Goal: Complete application form: Complete application form

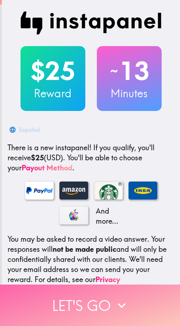
click at [116, 302] on icon "button" at bounding box center [122, 305] width 16 height 16
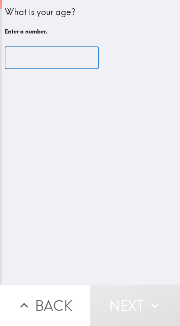
click at [35, 55] on input "number" at bounding box center [52, 58] width 94 height 22
paste input "02112"
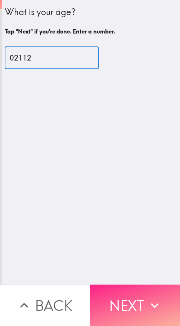
type input "02112"
click at [118, 295] on button "Next" at bounding box center [135, 305] width 90 height 41
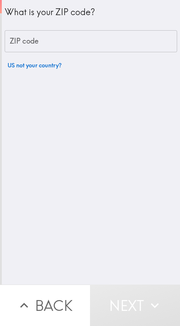
click at [48, 292] on button "Back" at bounding box center [45, 305] width 90 height 41
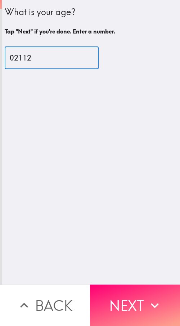
drag, startPoint x: 31, startPoint y: 59, endPoint x: 0, endPoint y: 61, distance: 31.0
click at [2, 61] on div "What is your age? Tap "Next" if you're done. Enter a number. 02112 ​" at bounding box center [91, 39] width 178 height 78
click at [46, 59] on input "02112" at bounding box center [52, 58] width 94 height 22
drag, startPoint x: 22, startPoint y: 59, endPoint x: -14, endPoint y: 59, distance: 35.7
click at [0, 0] on html "What is your age? Tap "Next" if you're done. Enter a number. 02112 ​ Back Next …" at bounding box center [90, 0] width 180 height 0
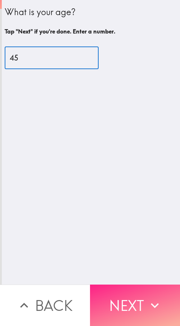
type input "45"
click at [128, 290] on button "Next" at bounding box center [135, 305] width 90 height 41
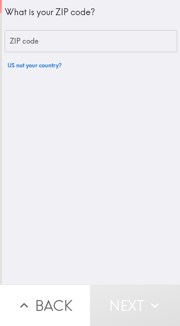
click at [37, 40] on input "ZIP code" at bounding box center [91, 41] width 173 height 22
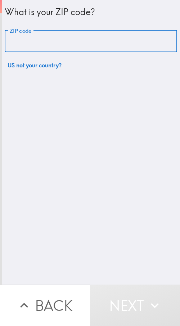
paste input "02112"
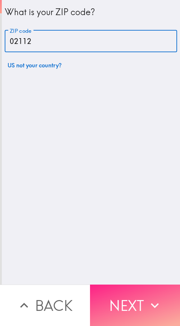
type input "02112"
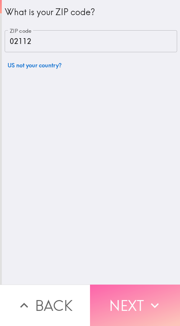
click at [128, 298] on button "Next" at bounding box center [135, 305] width 90 height 41
